Goal: Information Seeking & Learning: Learn about a topic

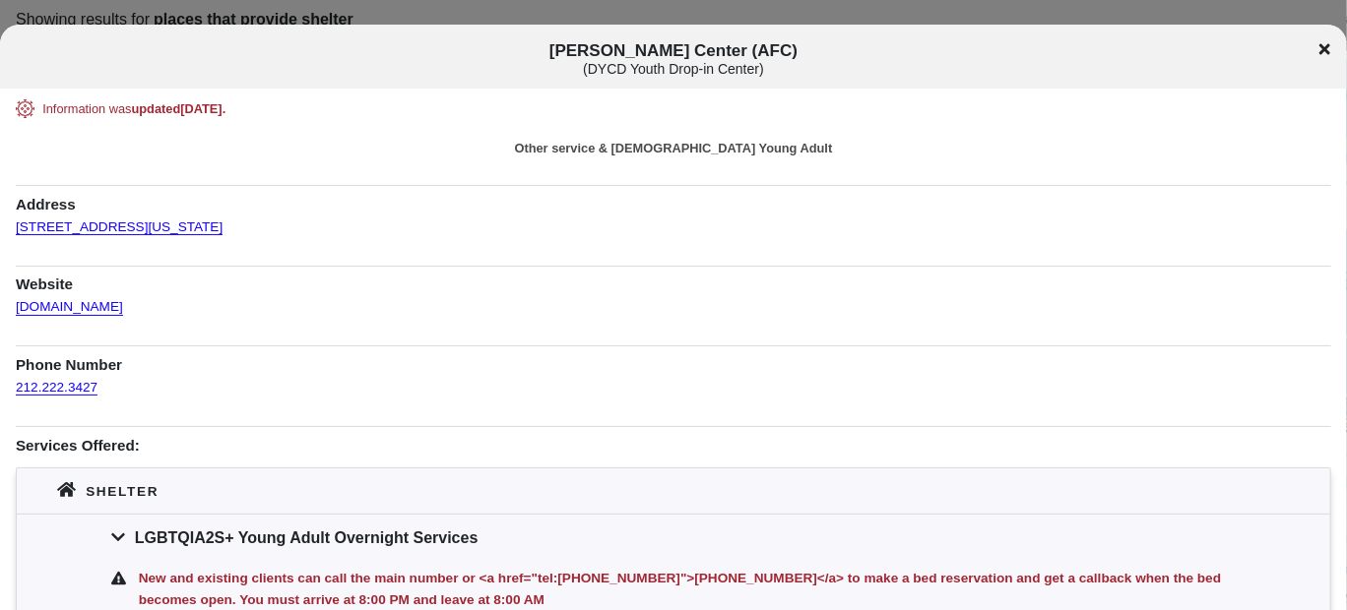
click at [1324, 53] on icon at bounding box center [1324, 49] width 11 height 16
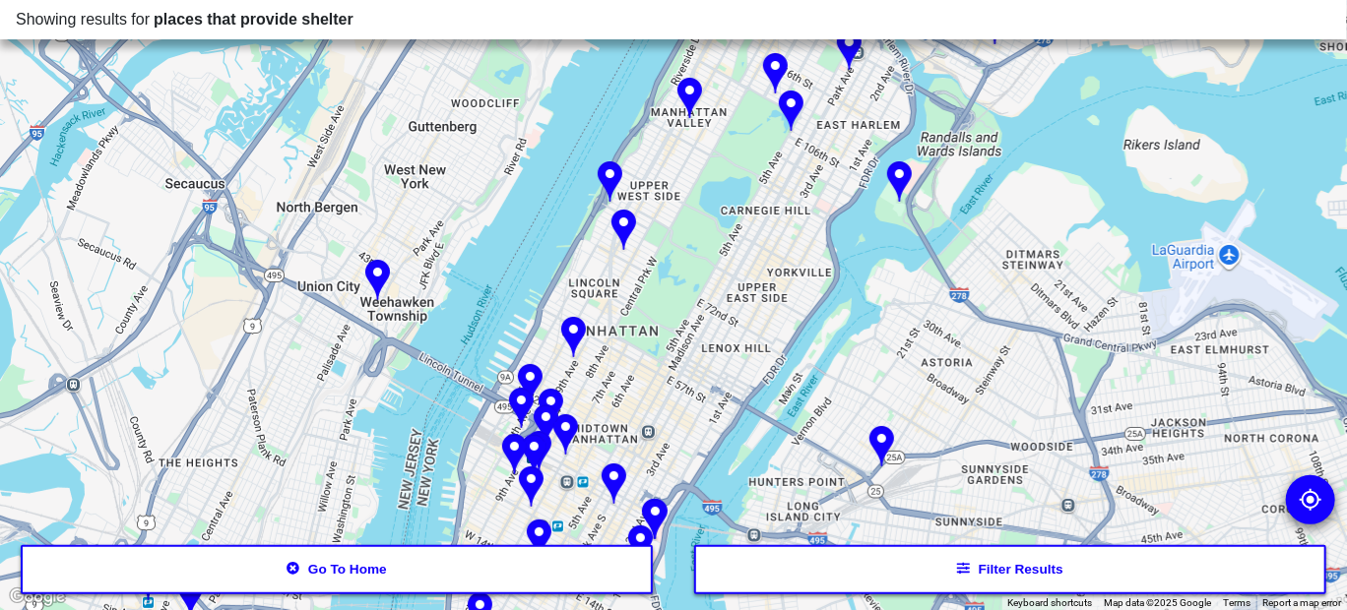
click at [296, 579] on button "Go to home" at bounding box center [337, 570] width 633 height 49
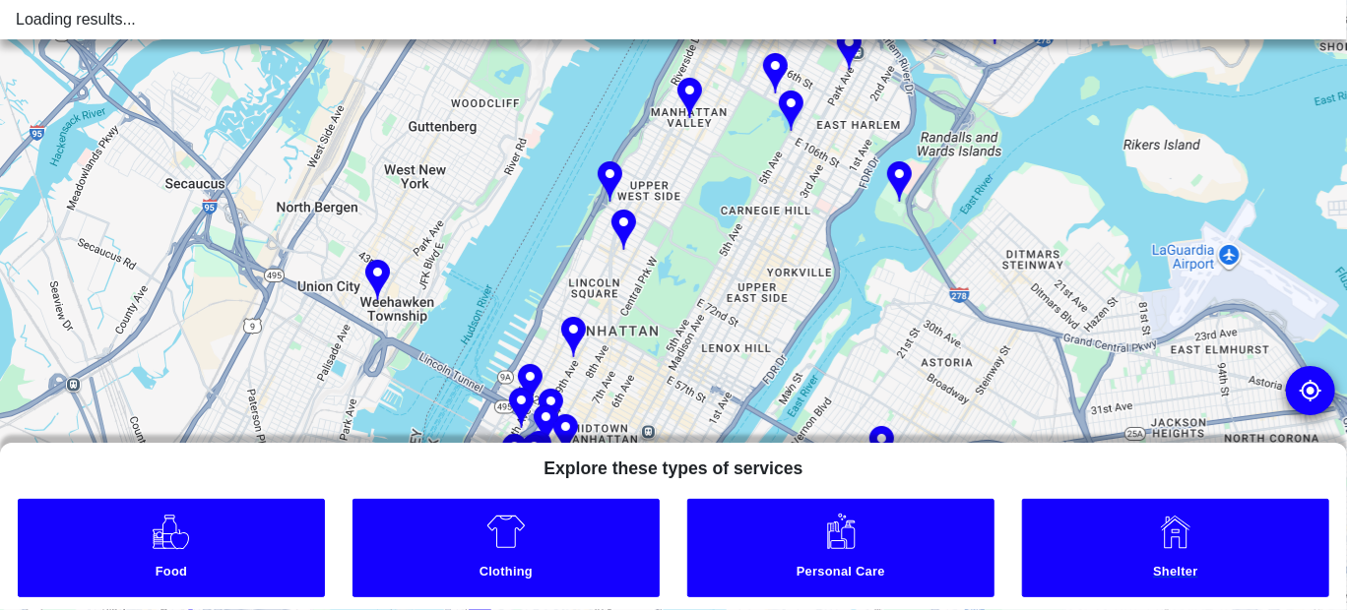
click at [1087, 562] on link "Shelter" at bounding box center [1176, 548] width 308 height 98
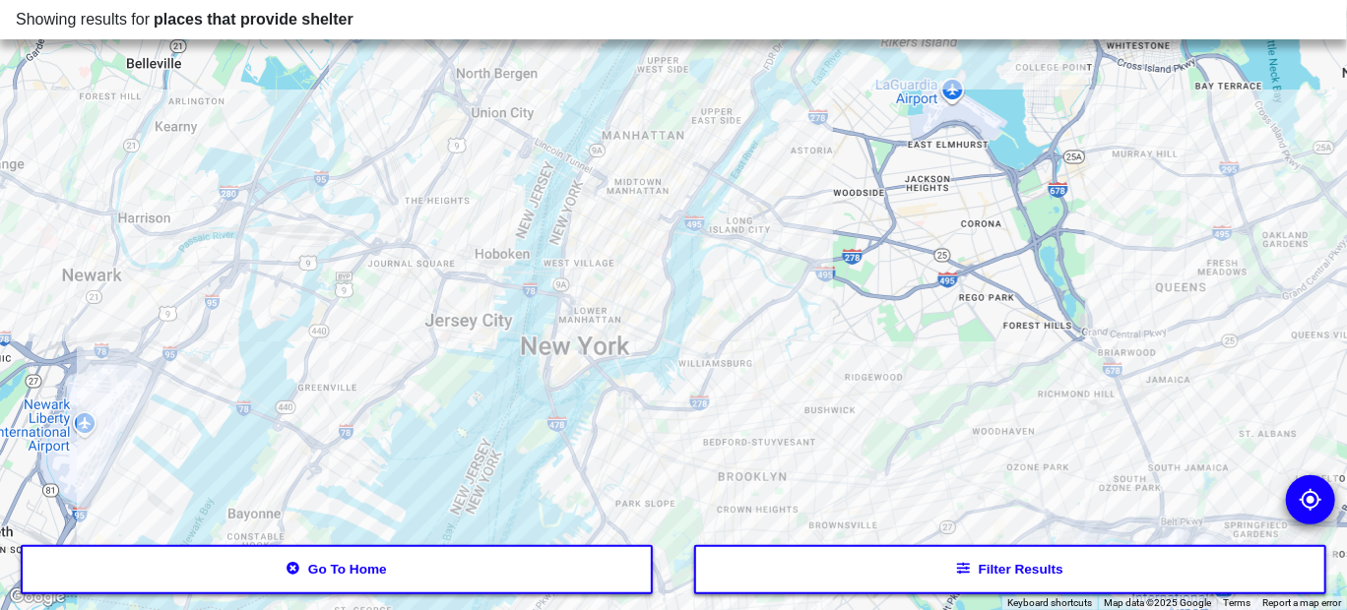
click at [564, 345] on div at bounding box center [673, 305] width 1347 height 610
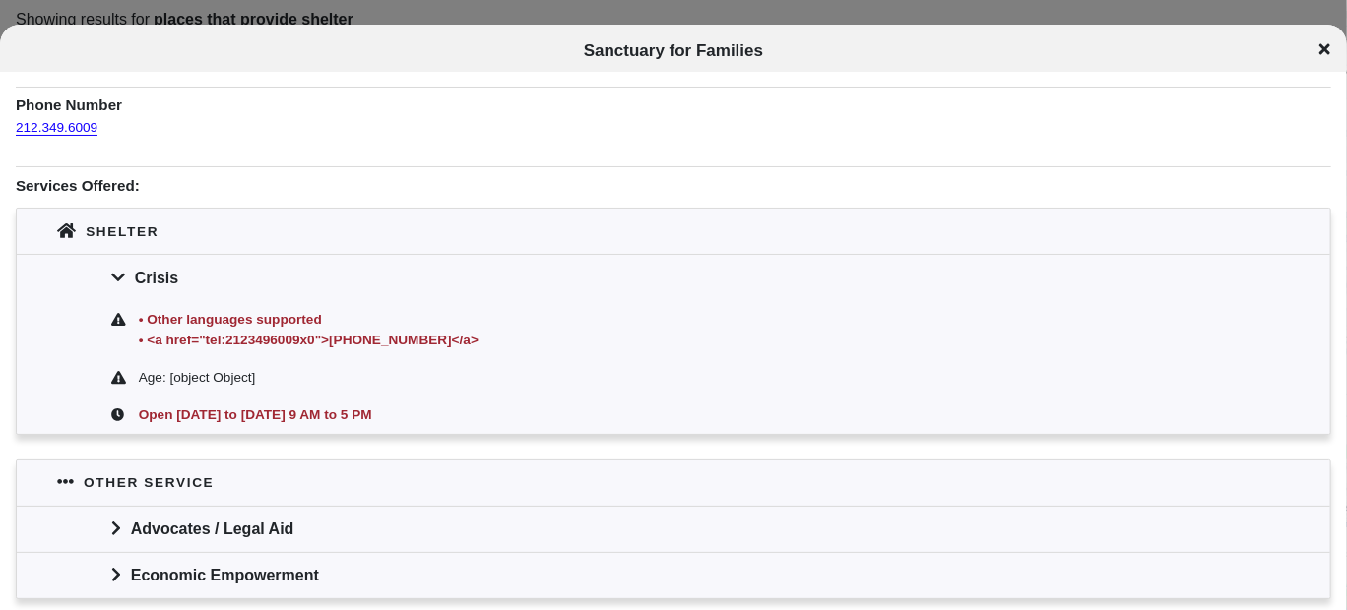
scroll to position [46, 0]
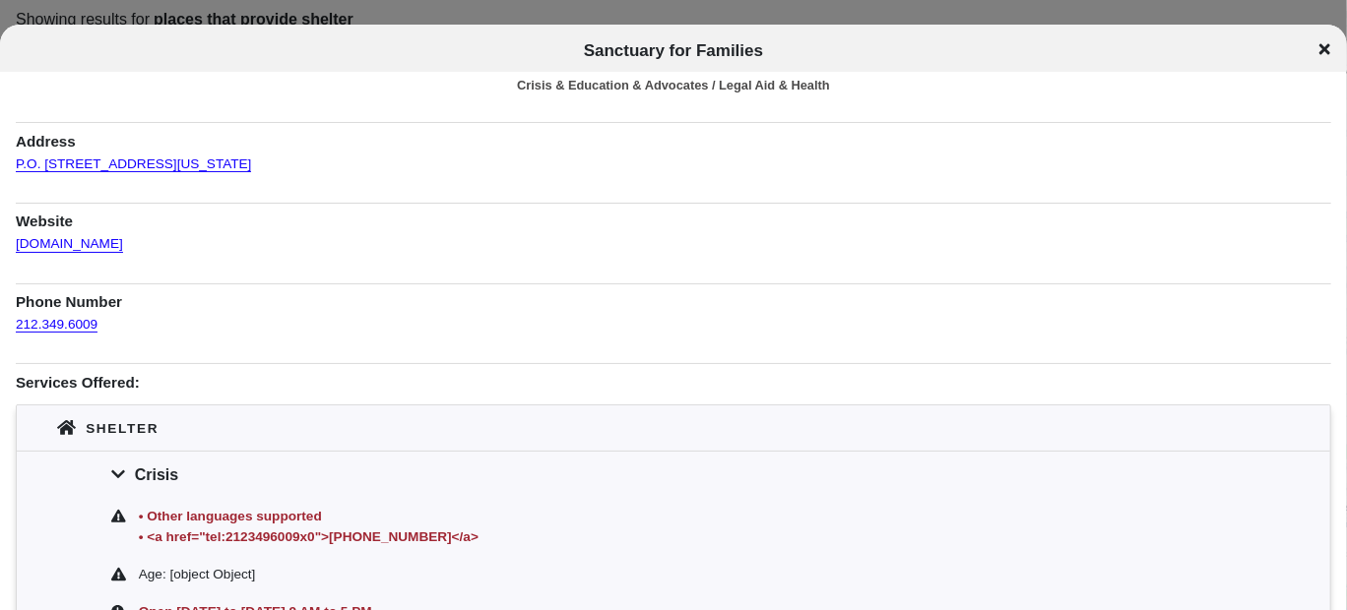
click at [1318, 54] on div "Sanctuary for Families" at bounding box center [673, 51] width 1347 height 20
click at [1329, 43] on icon at bounding box center [1324, 49] width 11 height 16
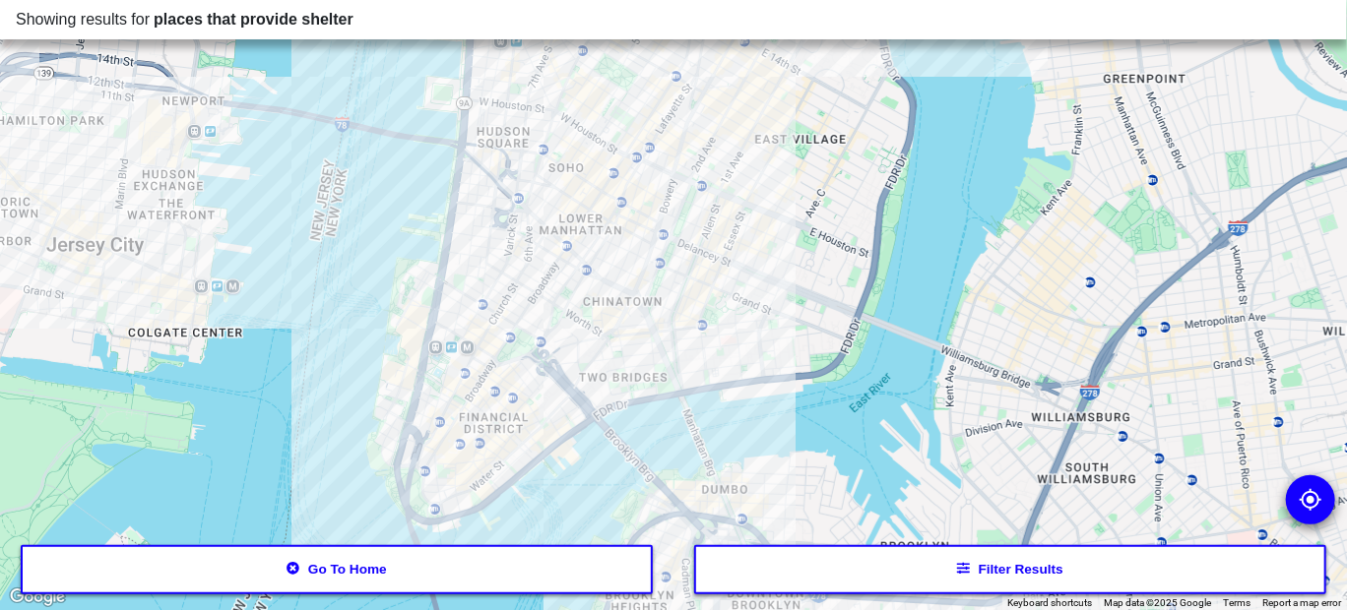
click at [498, 356] on div at bounding box center [673, 305] width 1347 height 610
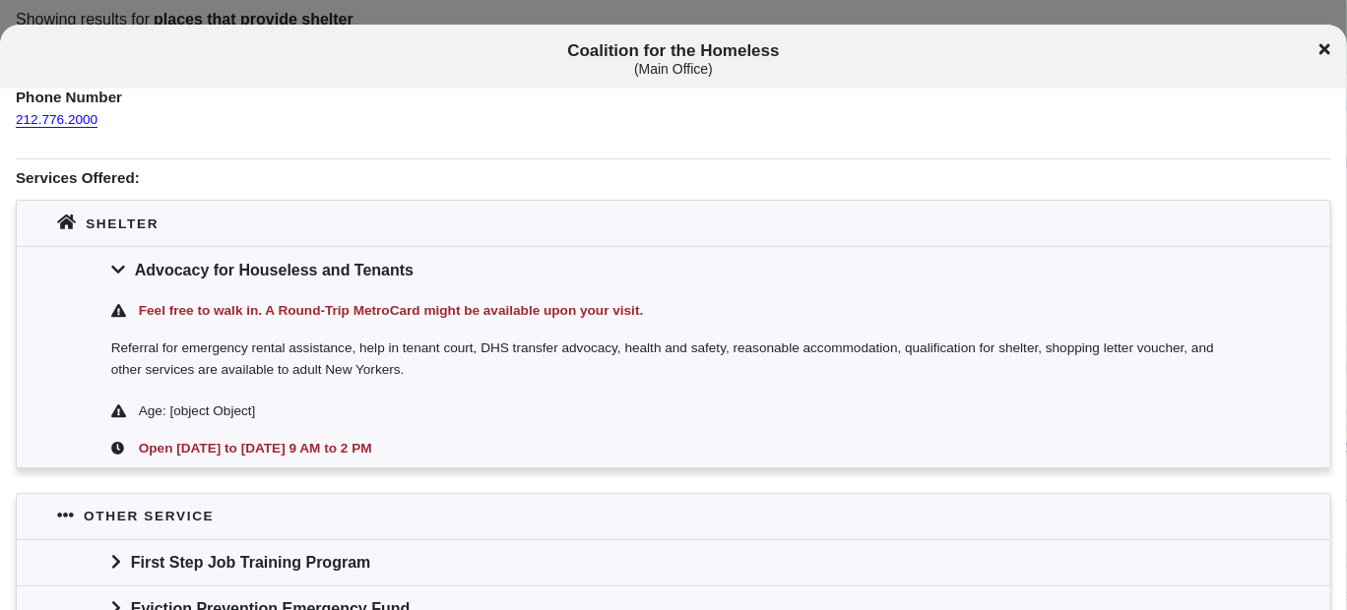
scroll to position [295, 0]
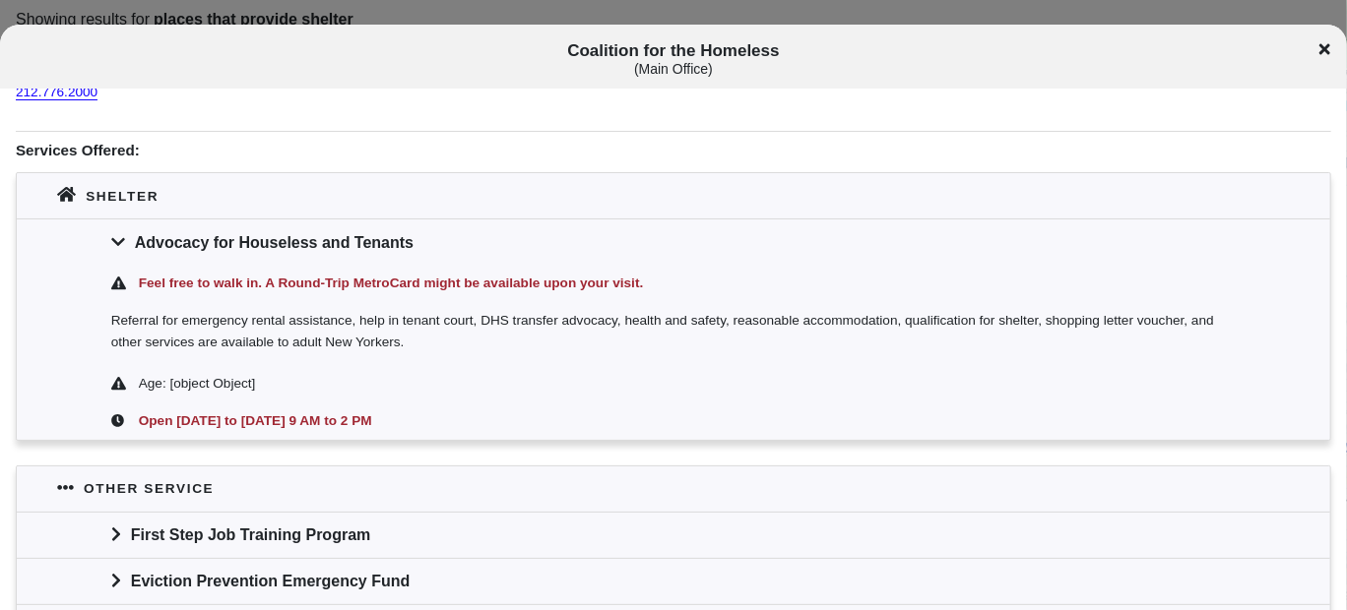
click at [1321, 42] on icon at bounding box center [1324, 49] width 11 height 16
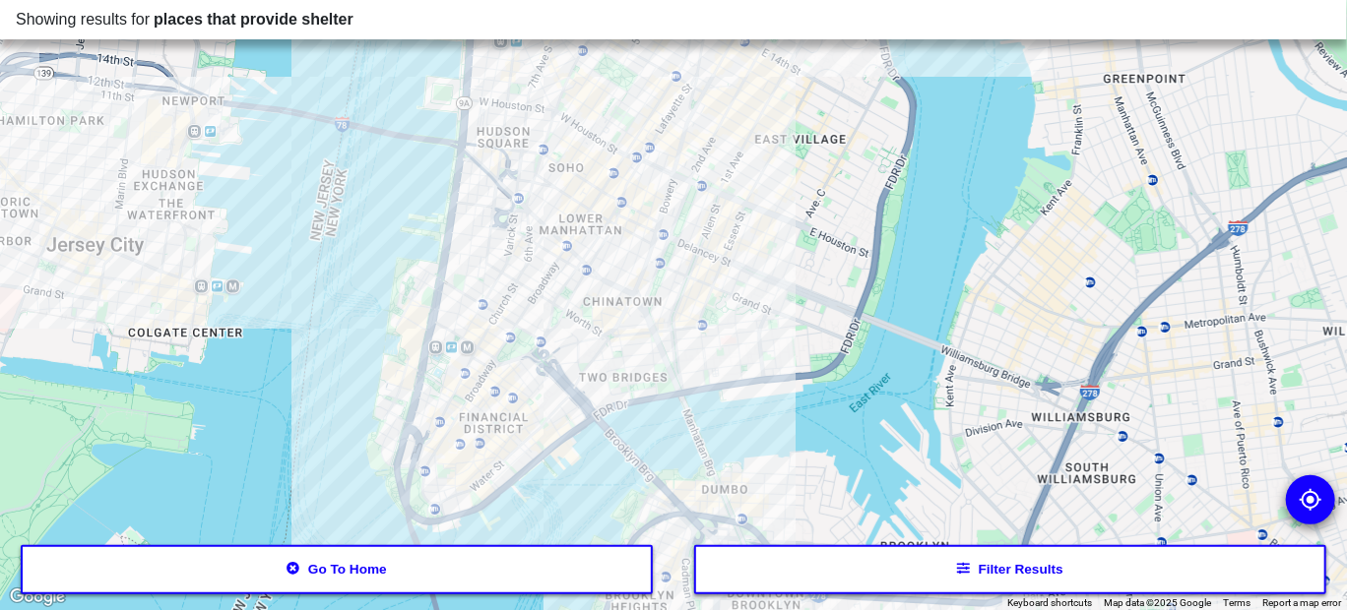
click at [577, 262] on div at bounding box center [673, 305] width 1347 height 610
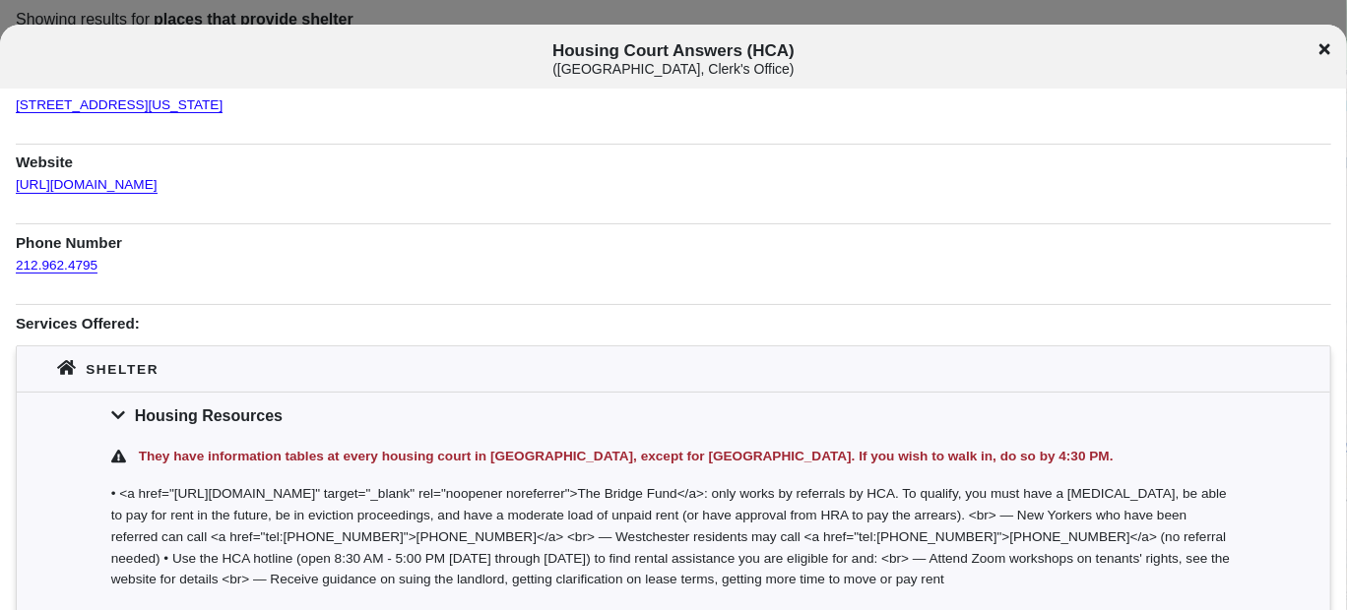
scroll to position [196, 0]
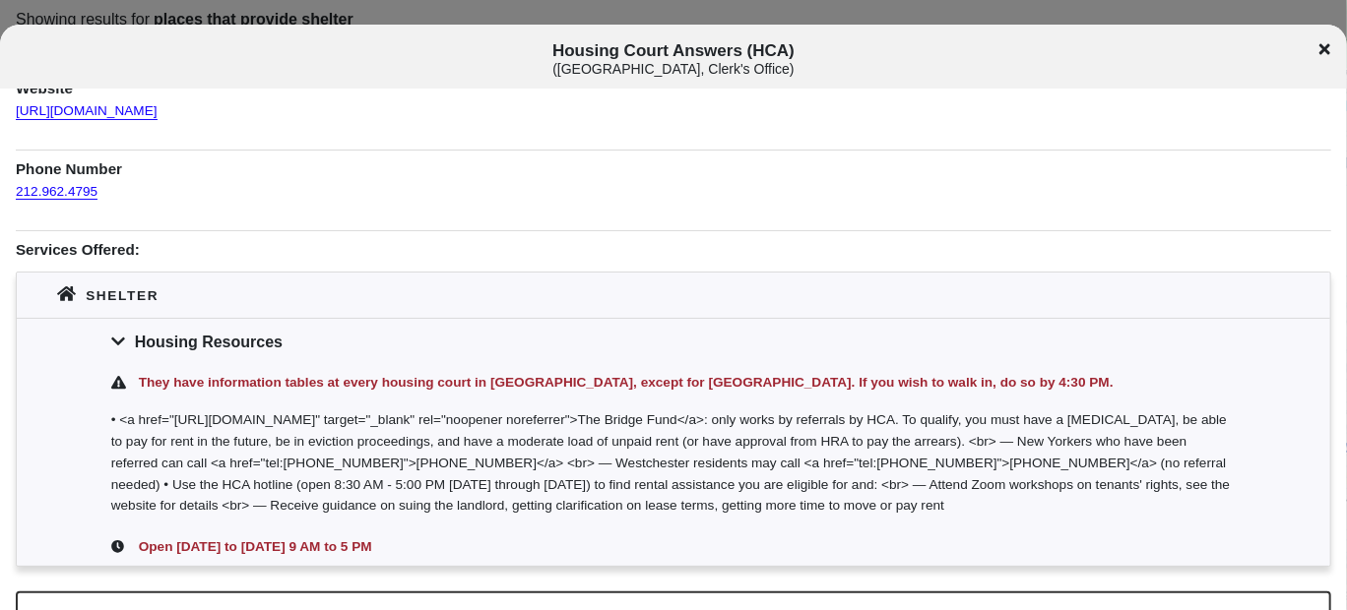
click at [1317, 51] on div "Housing Court Answers (HCA) ( Manhattan Housing Court, Clerk's Office )" at bounding box center [673, 59] width 1347 height 36
click at [1323, 48] on icon at bounding box center [1324, 48] width 11 height 11
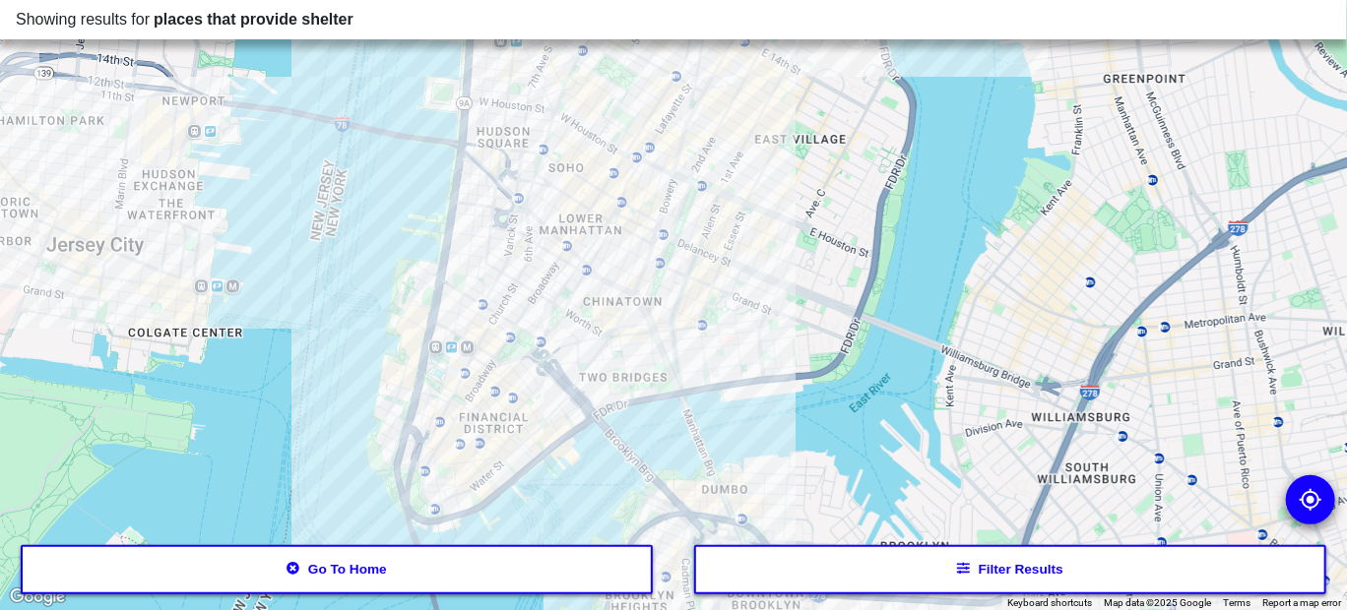
click at [749, 169] on div at bounding box center [673, 305] width 1347 height 610
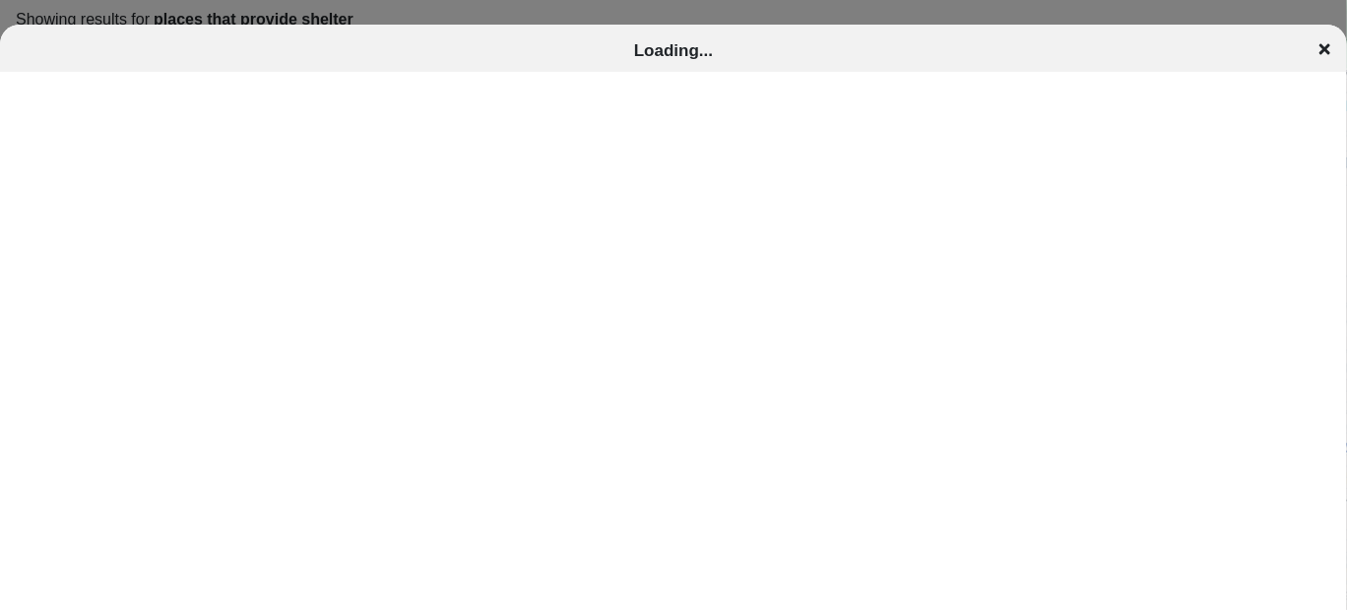
click at [1334, 48] on div "Loading..." at bounding box center [673, 51] width 1347 height 20
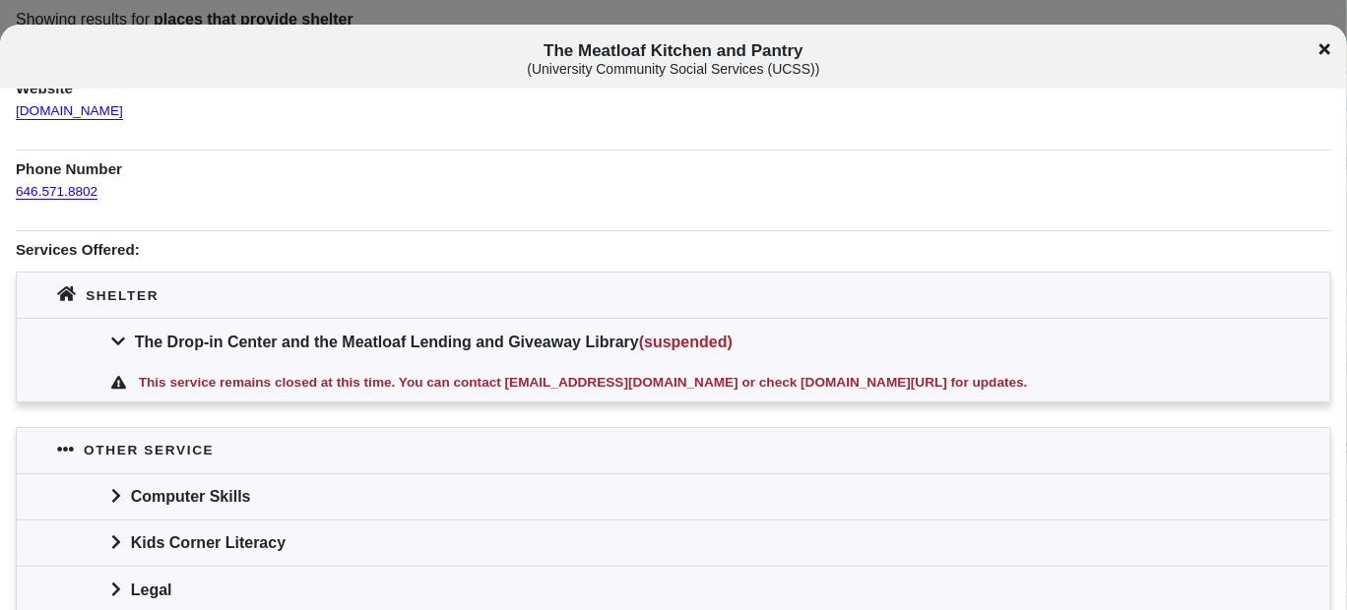
scroll to position [196, 0]
